Goal: Information Seeking & Learning: Learn about a topic

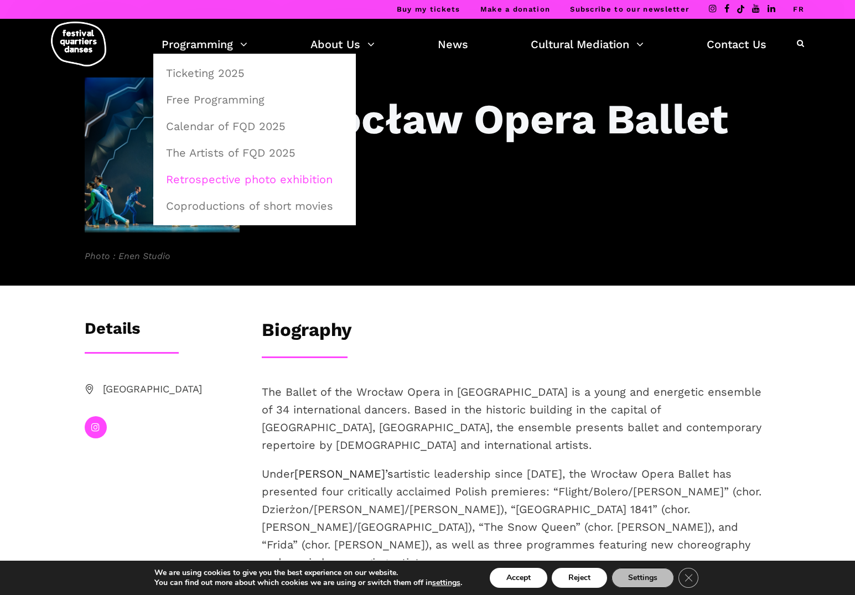
click at [233, 177] on link "Retrospective photo exhibition" at bounding box center [254, 179] width 190 height 25
click at [214, 153] on link "The Artists of FQD 2025" at bounding box center [254, 152] width 190 height 25
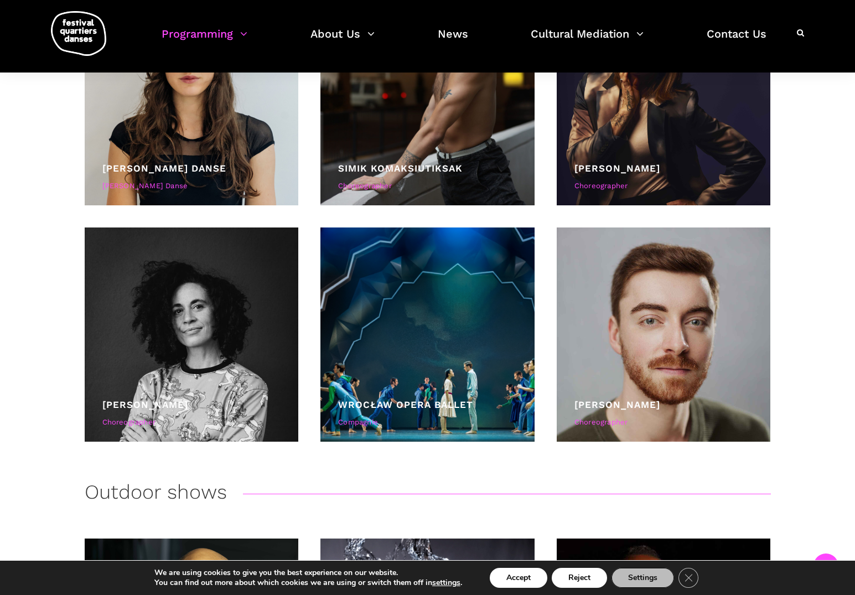
scroll to position [2246, 0]
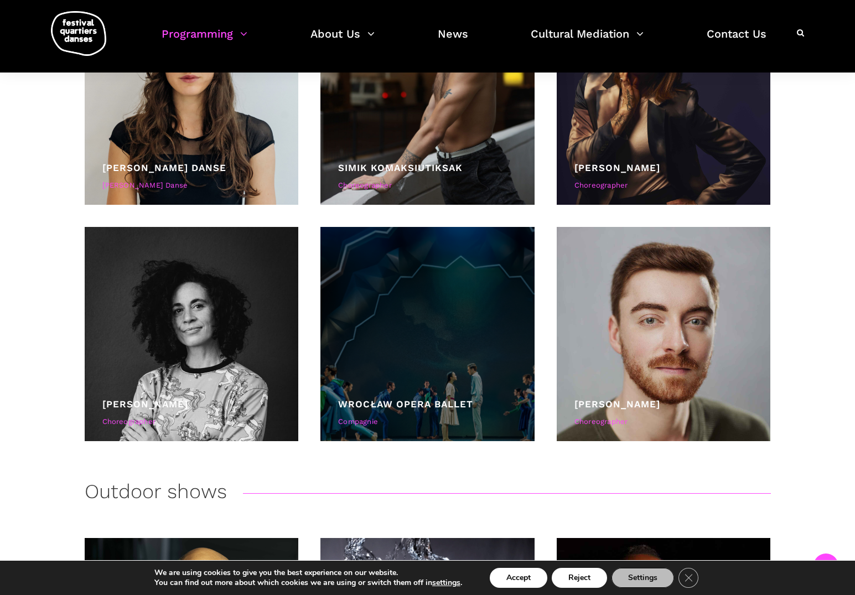
click at [417, 319] on div at bounding box center [427, 334] width 214 height 214
click at [422, 402] on link "Wrocław Opera Ballet" at bounding box center [405, 403] width 135 height 11
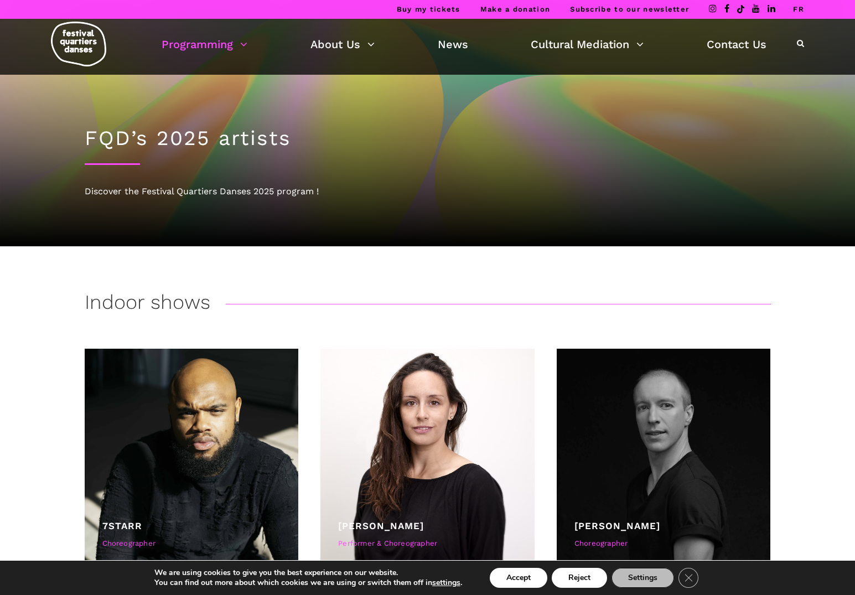
scroll to position [0, 0]
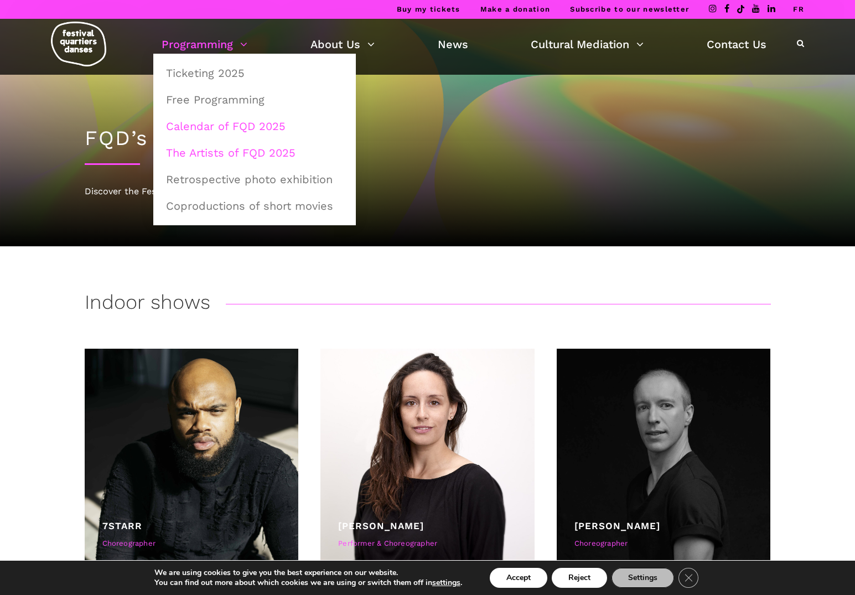
click at [233, 123] on link "Calendar of FQD 2025" at bounding box center [254, 125] width 190 height 25
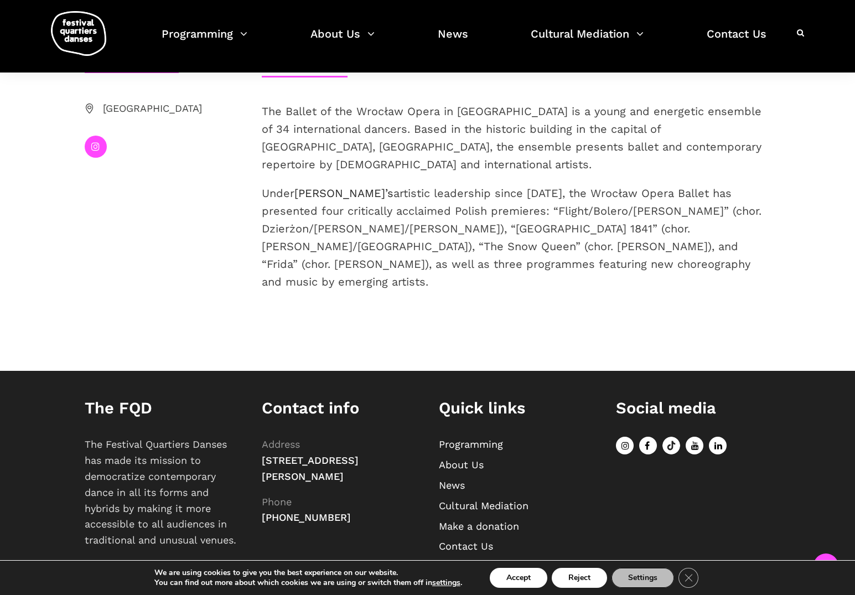
scroll to position [280, 0]
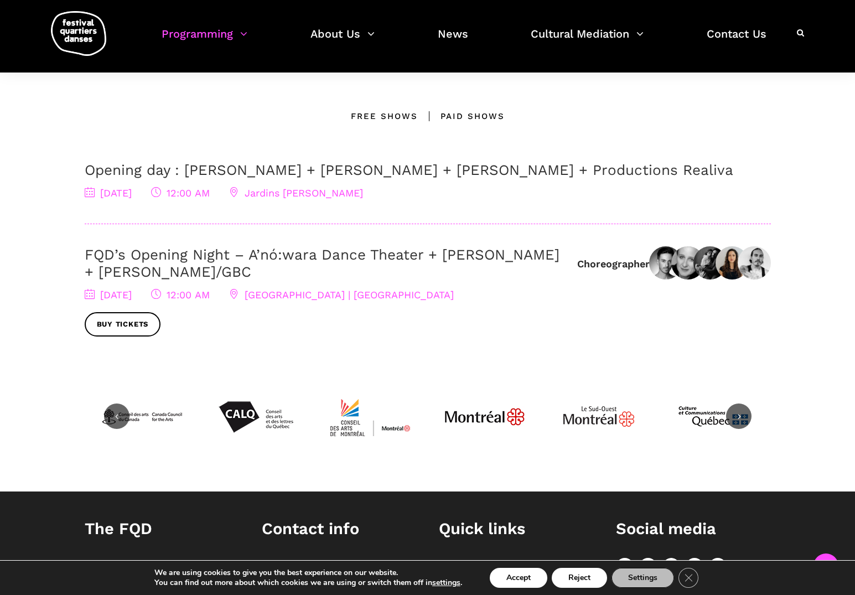
scroll to position [316, 0]
